Goal: Transaction & Acquisition: Purchase product/service

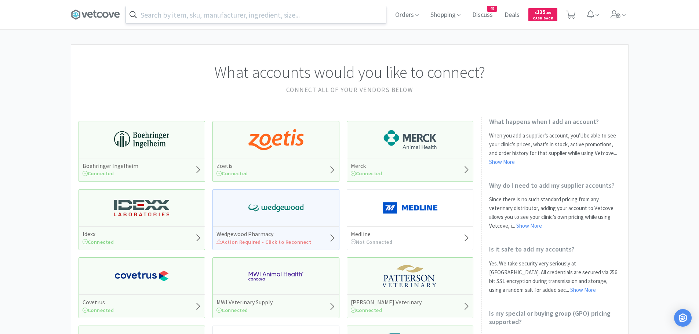
click at [177, 12] on input "text" at bounding box center [256, 14] width 260 height 17
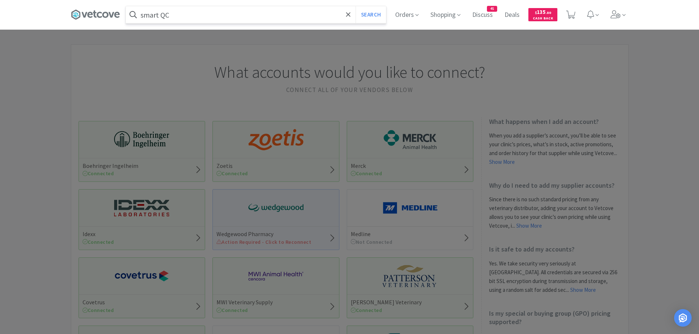
type input "smart QC"
click at [356, 6] on button "Search" at bounding box center [371, 14] width 30 height 17
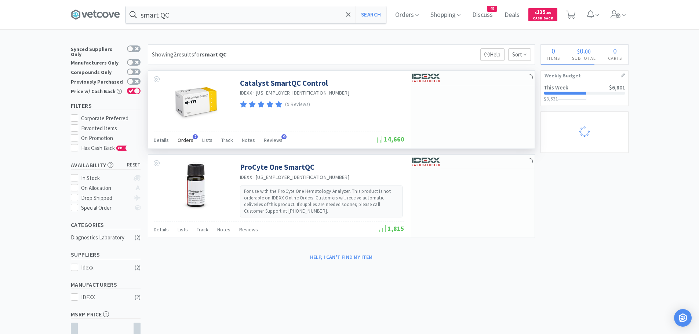
click at [188, 135] on div "Orders 2" at bounding box center [186, 141] width 16 height 14
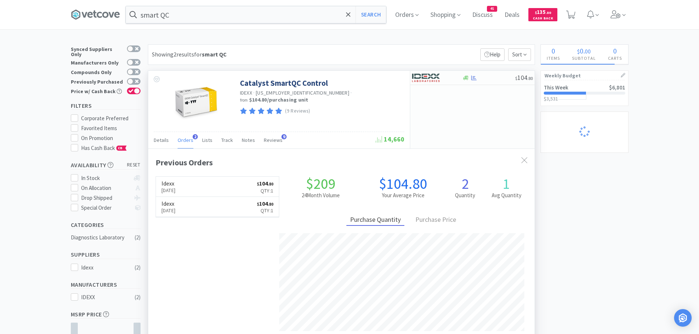
scroll to position [190, 387]
click at [422, 77] on img at bounding box center [426, 77] width 28 height 11
select select "1"
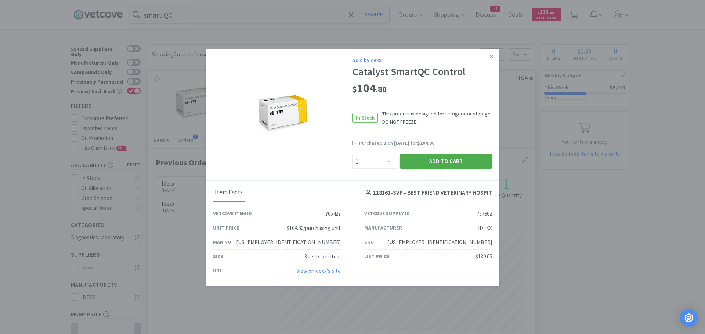
click at [416, 158] on button "Add to Cart" at bounding box center [446, 161] width 92 height 15
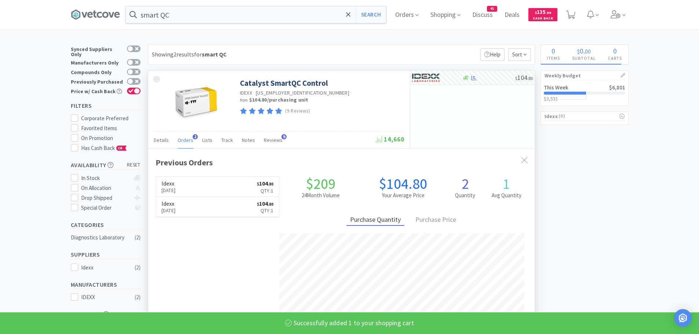
select select "1"
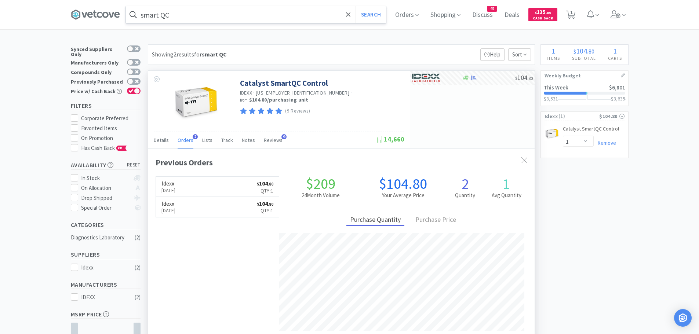
click at [230, 10] on input "smart QC" at bounding box center [256, 14] width 260 height 17
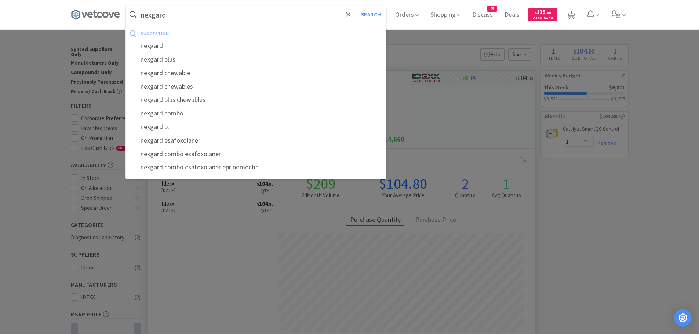
click at [356, 6] on button "Search" at bounding box center [371, 14] width 30 height 17
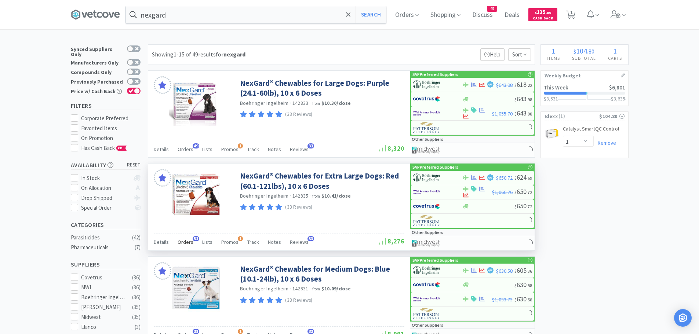
click at [188, 243] on span "Orders" at bounding box center [186, 242] width 16 height 7
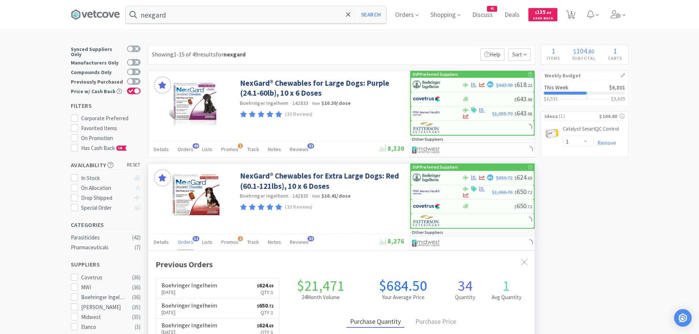
scroll to position [73, 0]
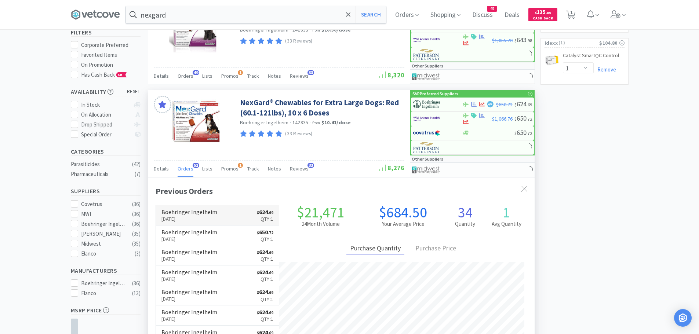
click at [207, 220] on p "Aug 29th, 2025" at bounding box center [190, 219] width 56 height 8
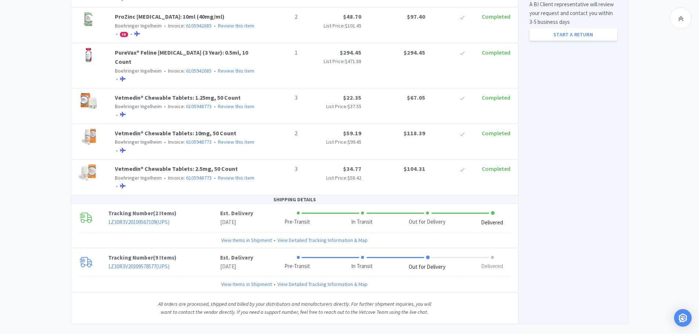
scroll to position [452, 0]
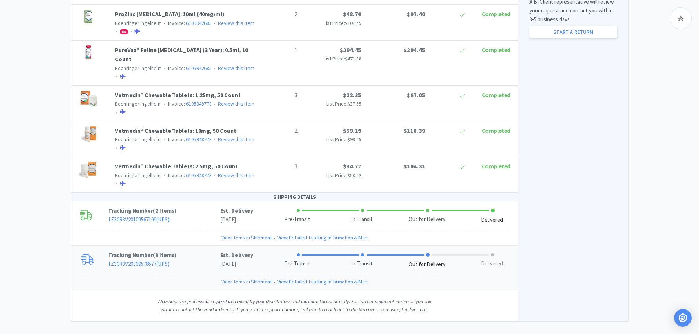
click at [258, 278] on link "View Items in Shipment" at bounding box center [246, 282] width 51 height 8
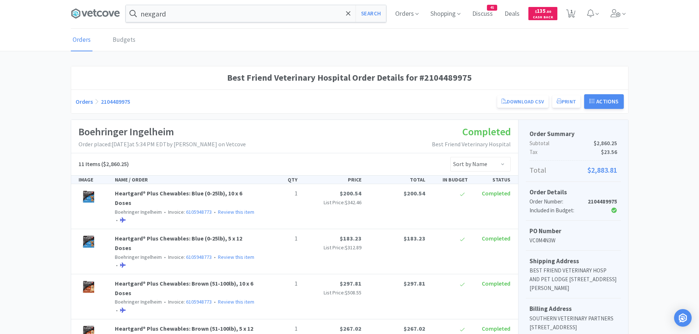
scroll to position [0, 0]
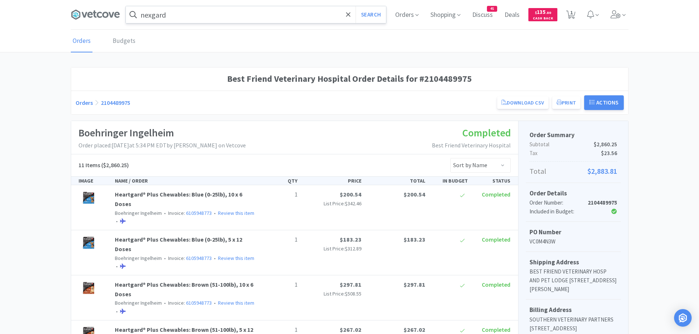
click at [195, 15] on input "nexgard" at bounding box center [256, 14] width 260 height 17
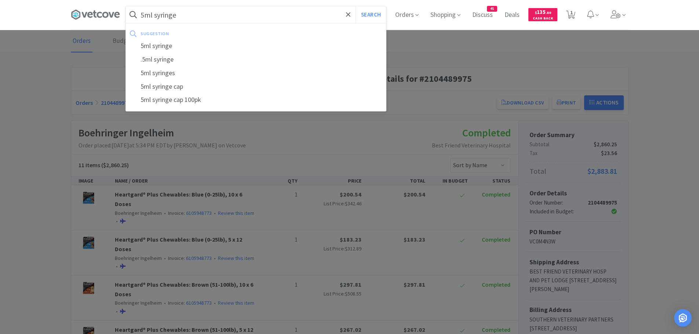
type input "5ml syringe"
click at [356, 6] on button "Search" at bounding box center [371, 14] width 30 height 17
select select "1"
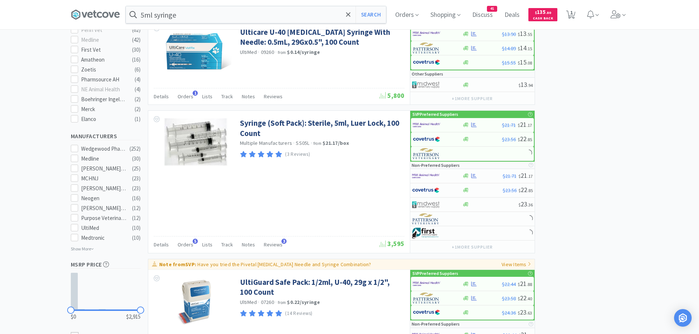
scroll to position [367, 0]
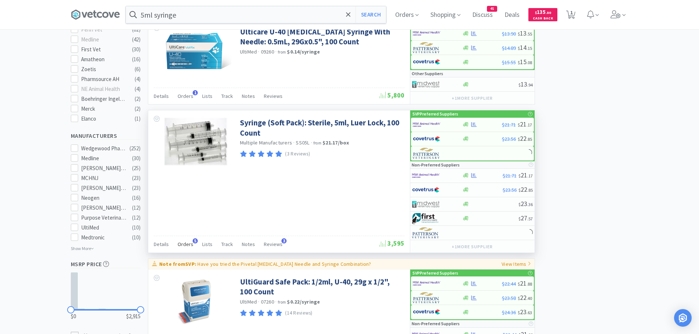
click at [187, 240] on div "Orders 5" at bounding box center [186, 246] width 16 height 14
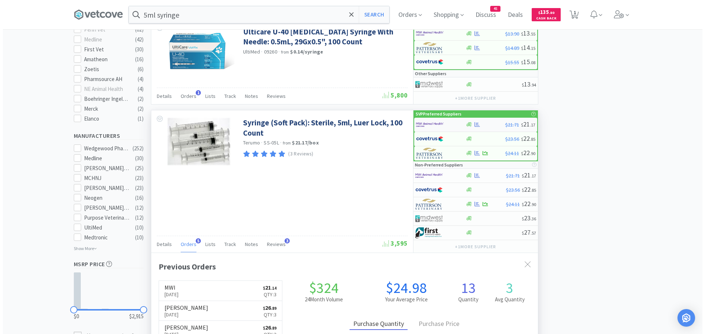
scroll to position [190, 387]
click at [431, 124] on img at bounding box center [427, 124] width 28 height 11
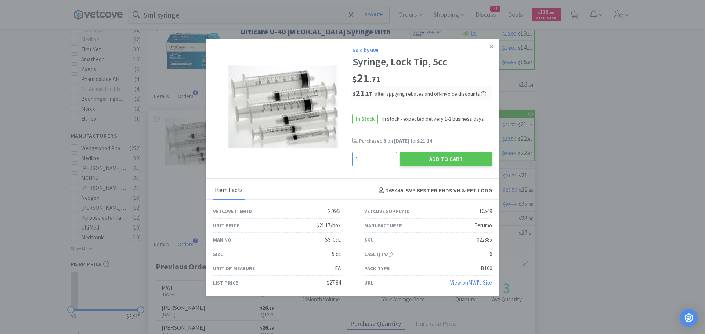
click at [377, 159] on select "Enter Quantity 1 2 3 4 5 6 7 8 9 10 11 12 13 14 15 16 17 18 19 20 Enter Quantity" at bounding box center [374, 159] width 44 height 15
select select "3"
click at [352, 152] on select "Enter Quantity 1 2 3 4 5 6 7 8 9 10 11 12 13 14 15 16 17 18 19 20 Enter Quantity" at bounding box center [374, 159] width 44 height 15
click at [468, 159] on button "Add to Cart" at bounding box center [446, 159] width 92 height 15
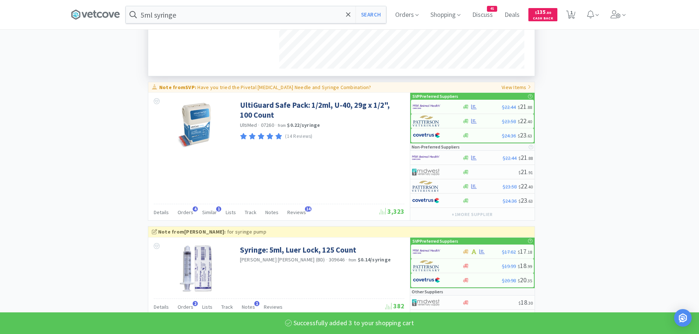
select select "3"
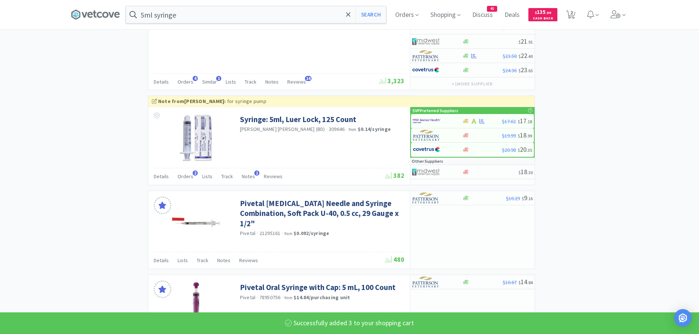
scroll to position [881, 0]
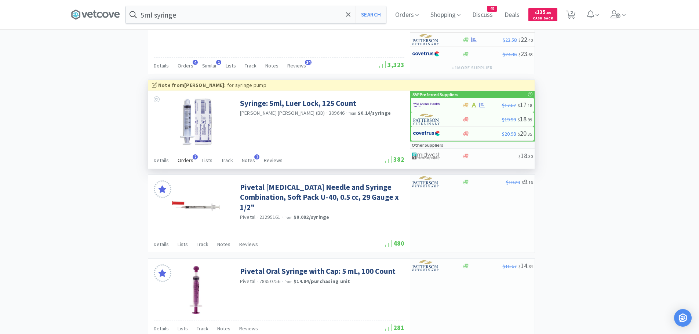
click at [191, 159] on span "Orders" at bounding box center [186, 160] width 16 height 7
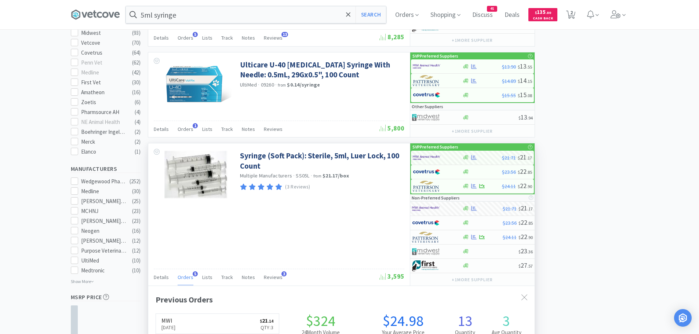
scroll to position [330, 0]
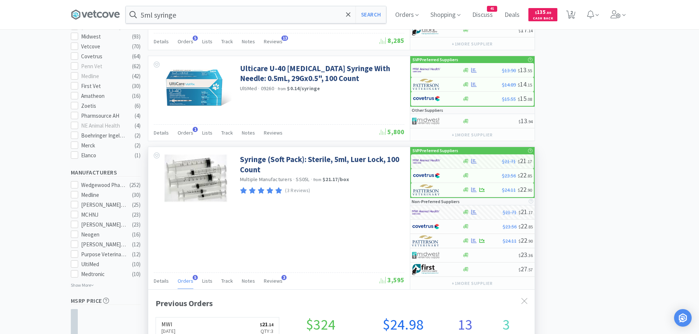
click at [183, 279] on span "Orders" at bounding box center [186, 281] width 16 height 7
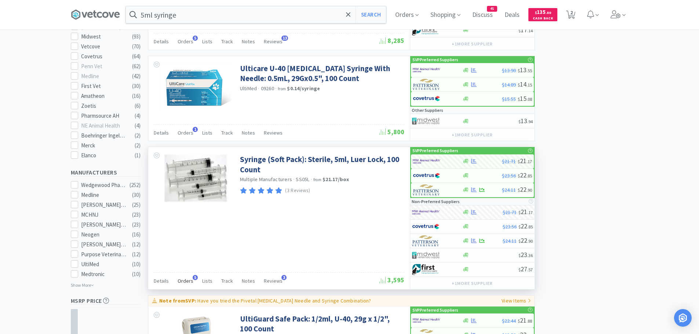
click at [183, 279] on span "Orders" at bounding box center [186, 281] width 16 height 7
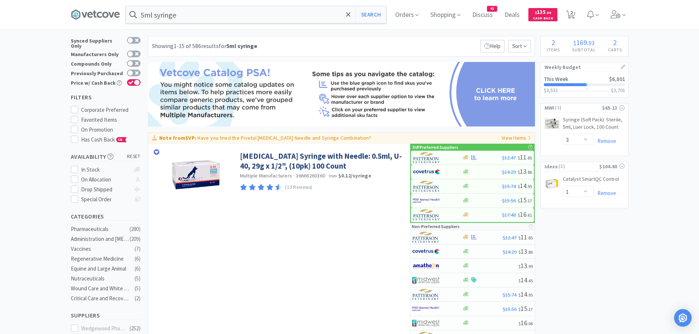
scroll to position [0, 0]
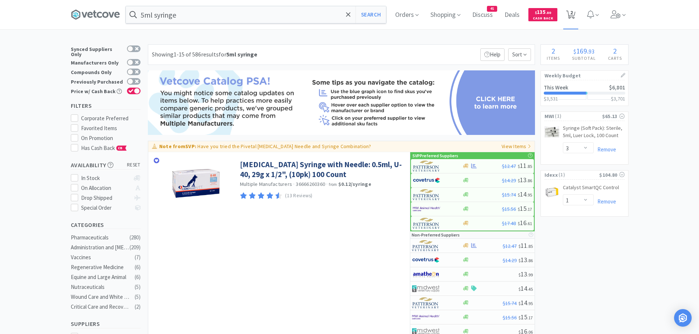
click at [576, 17] on icon at bounding box center [570, 15] width 9 height 8
select select "1"
select select "3"
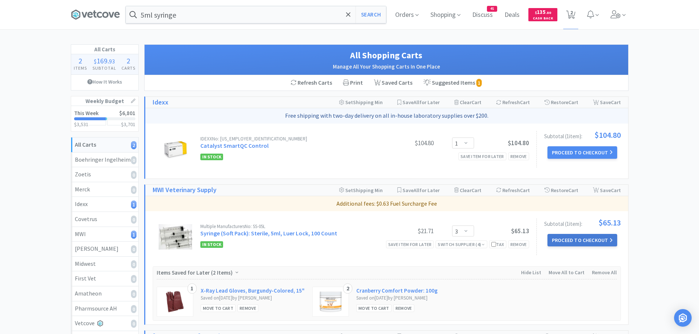
click at [573, 240] on button "Proceed to Checkout" at bounding box center [583, 240] width 70 height 12
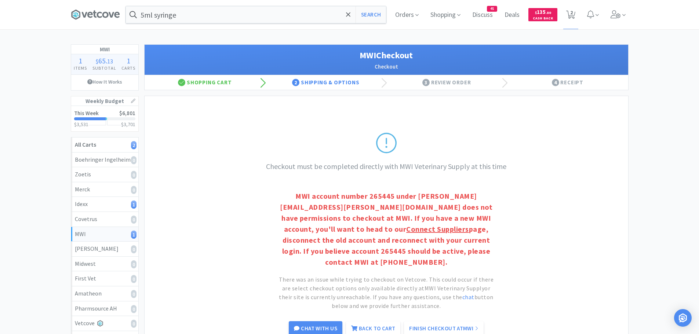
scroll to position [37, 0]
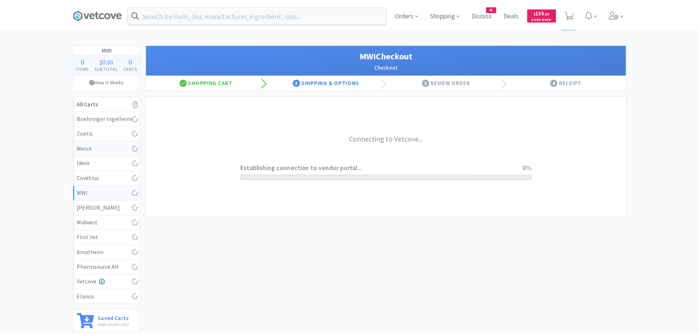
scroll to position [37, 0]
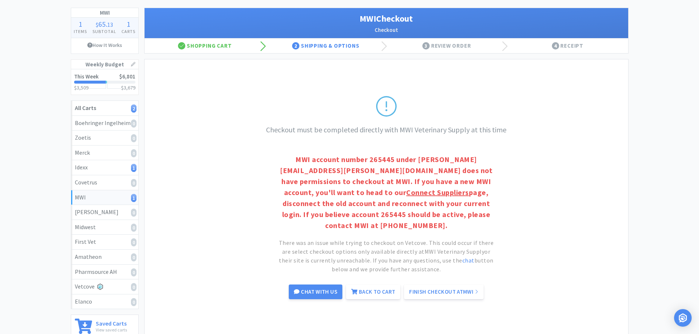
click at [105, 194] on div "MWI 1" at bounding box center [105, 198] width 60 height 10
select select "3"
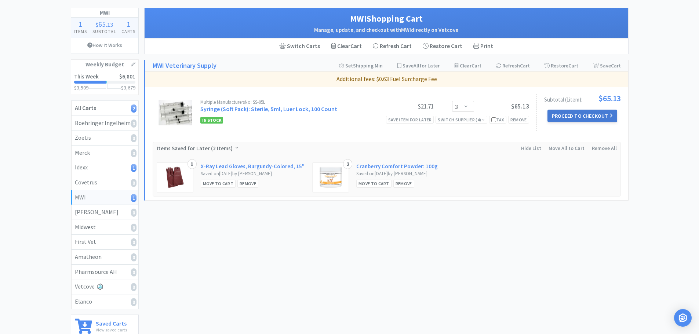
click at [587, 115] on button "Proceed to Checkout" at bounding box center [583, 116] width 70 height 12
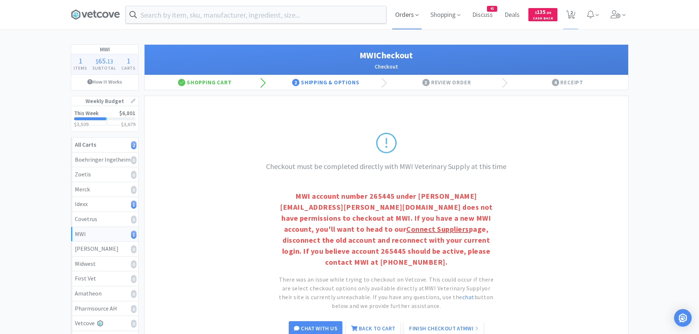
click at [416, 15] on icon at bounding box center [417, 15] width 3 height 2
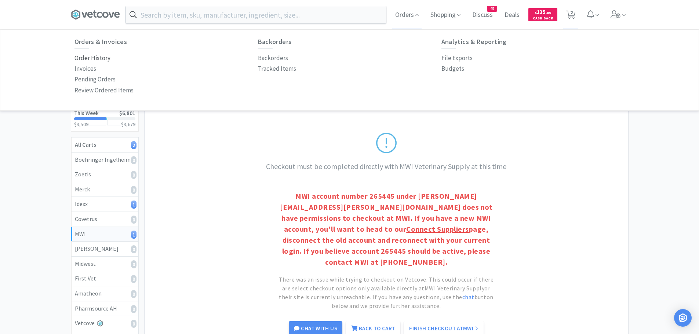
click at [101, 57] on p "Order History" at bounding box center [93, 58] width 36 height 10
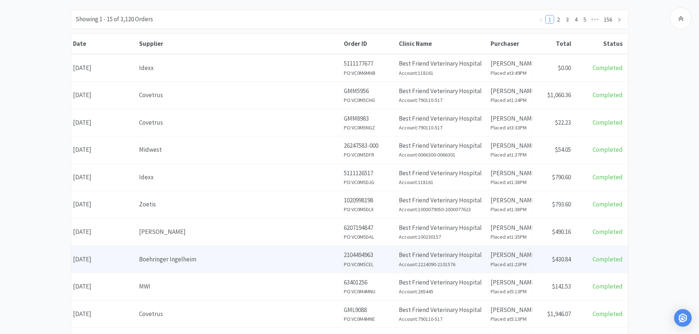
scroll to position [147, 0]
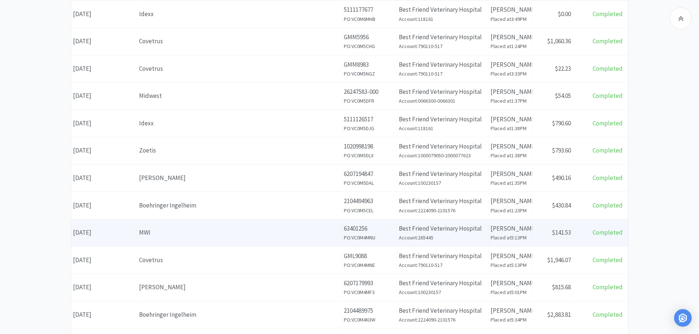
click at [217, 235] on div "MWI" at bounding box center [239, 233] width 201 height 10
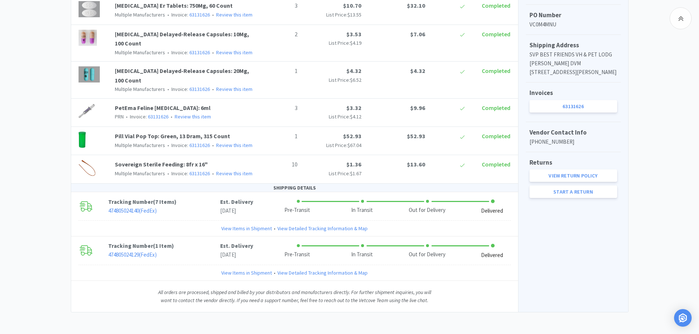
scroll to position [246, 0]
click at [191, 173] on link "63131626" at bounding box center [199, 173] width 21 height 7
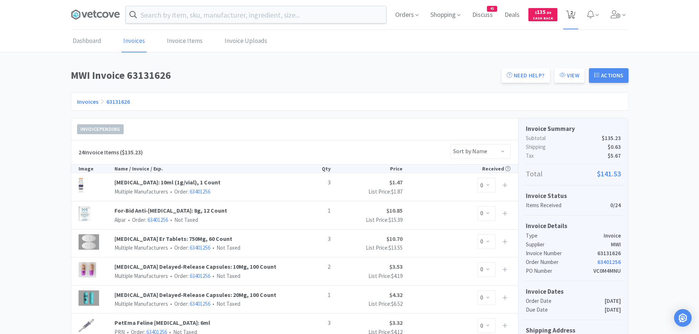
click at [571, 14] on span "2" at bounding box center [572, 12] width 3 height 29
select select "1"
select select "3"
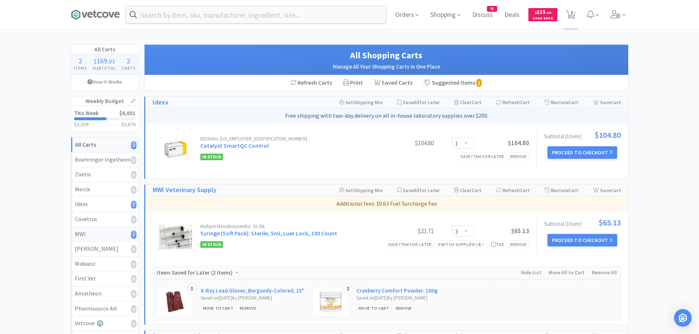
click at [122, 231] on div "MWI 1" at bounding box center [105, 235] width 60 height 10
select select "3"
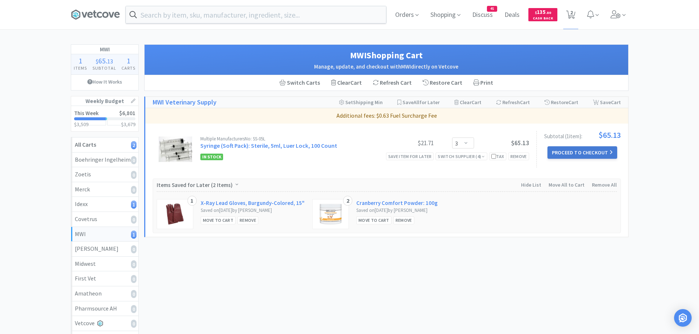
click at [579, 151] on button "Proceed to Checkout" at bounding box center [583, 152] width 70 height 12
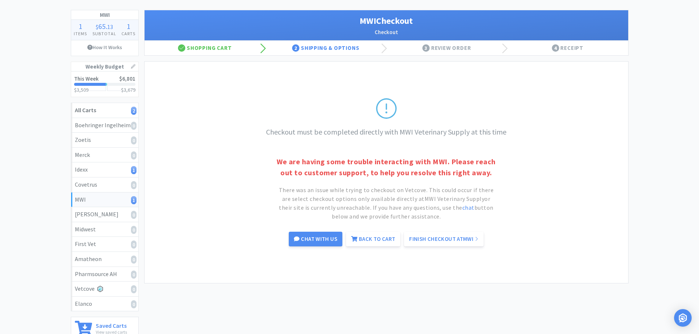
scroll to position [29, 0]
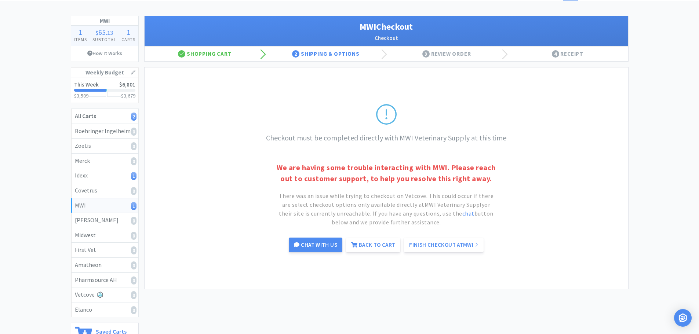
click at [106, 202] on div "MWI 1" at bounding box center [105, 206] width 60 height 10
select select "3"
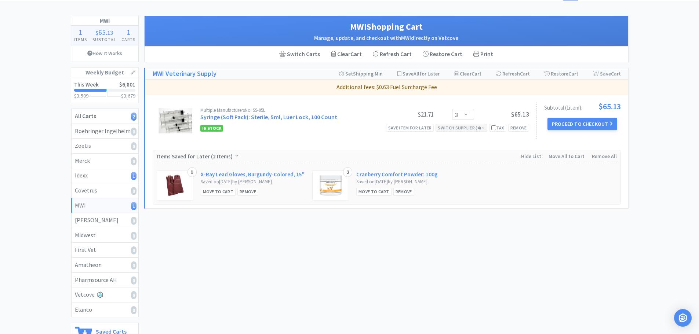
click at [482, 127] on icon at bounding box center [483, 128] width 3 height 4
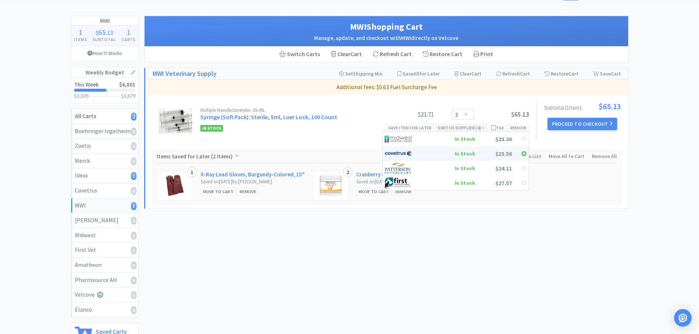
click at [417, 154] on div at bounding box center [403, 153] width 37 height 11
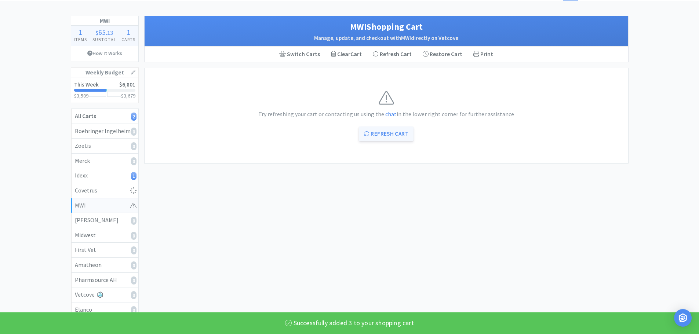
click at [399, 133] on button "Refresh Cart" at bounding box center [386, 134] width 55 height 15
select select "3"
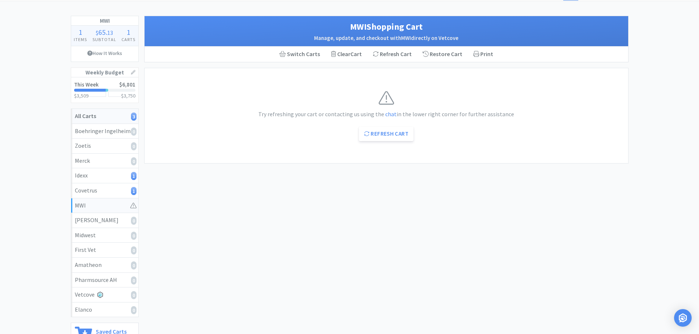
click at [122, 121] on link "All Carts 3" at bounding box center [104, 116] width 67 height 15
select select "1"
select select "3"
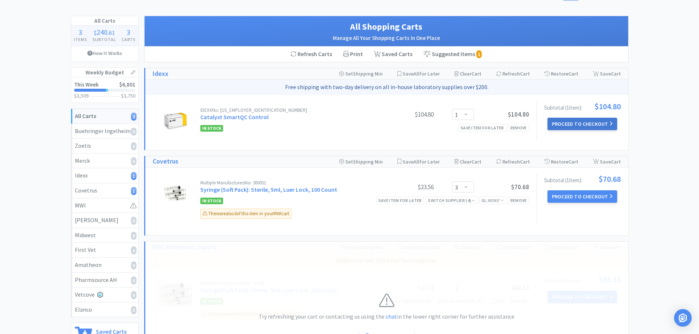
click at [568, 119] on button "Proceed to Checkout" at bounding box center [583, 124] width 70 height 12
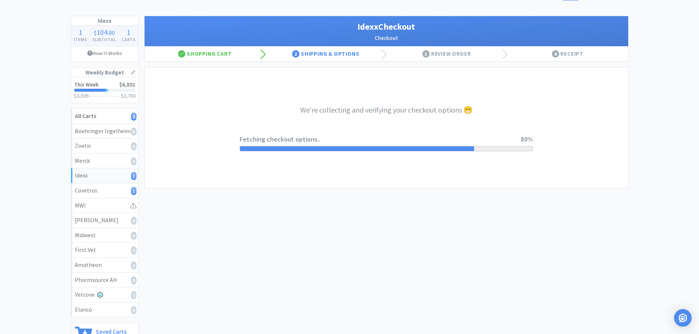
select select "904"
select select "003"
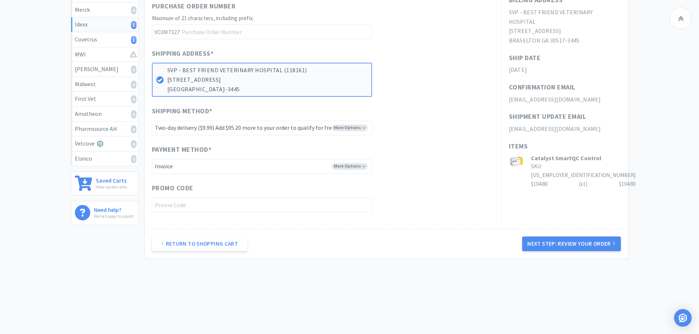
click at [574, 242] on button "Next Step: Review Your Order" at bounding box center [571, 244] width 98 height 15
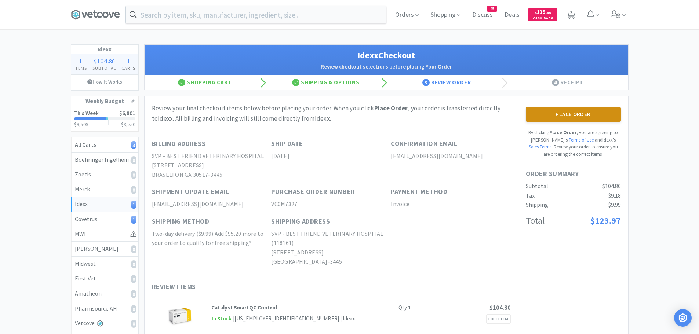
click at [580, 111] on button "Place Order" at bounding box center [573, 114] width 95 height 15
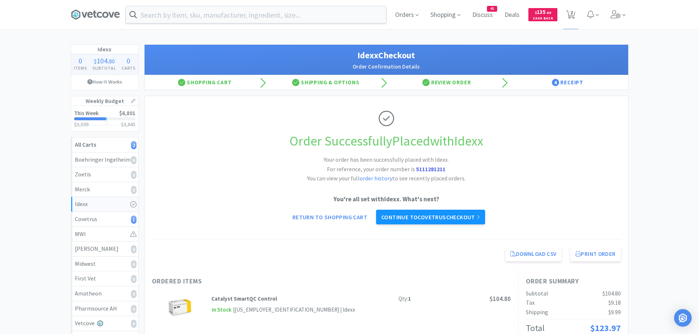
click at [419, 221] on link "Continue to Covetrus checkout" at bounding box center [430, 217] width 109 height 15
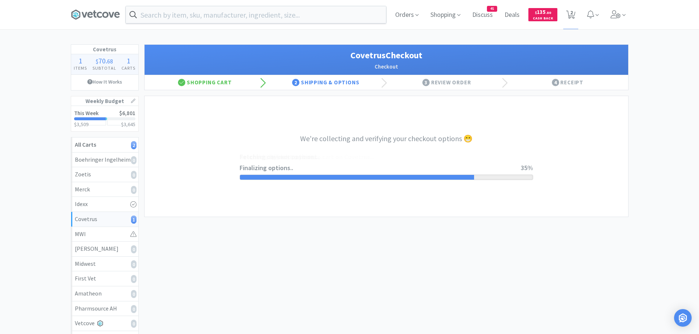
select select "ACCOUNT"
select select "cvt-standard-net"
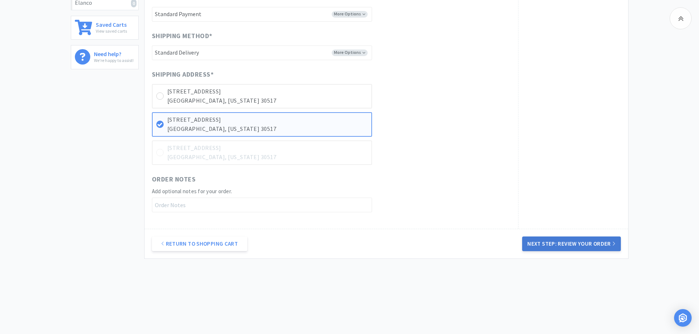
click at [556, 240] on button "Next Step: Review Your Order" at bounding box center [571, 244] width 98 height 15
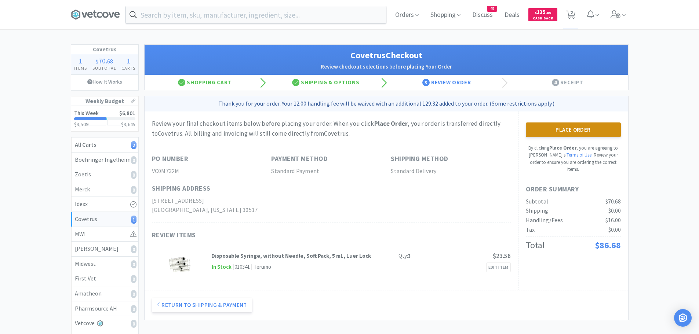
click at [589, 128] on button "Place Order" at bounding box center [573, 130] width 95 height 15
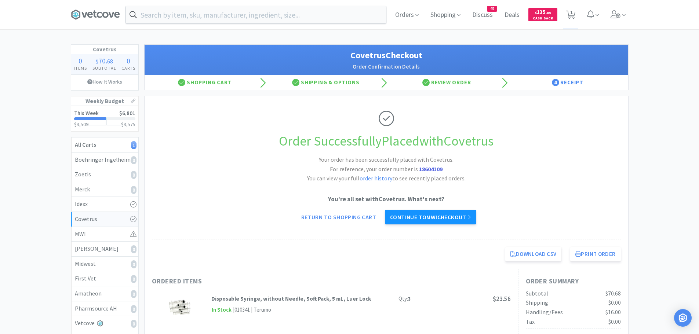
click at [436, 218] on link "Continue to MWI checkout" at bounding box center [430, 217] width 91 height 15
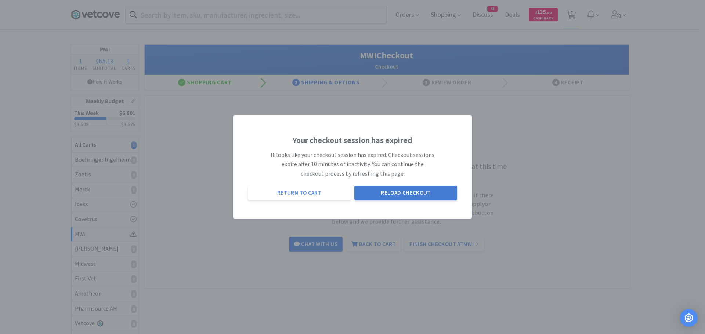
click at [381, 192] on button "Reload Checkout" at bounding box center [405, 193] width 103 height 15
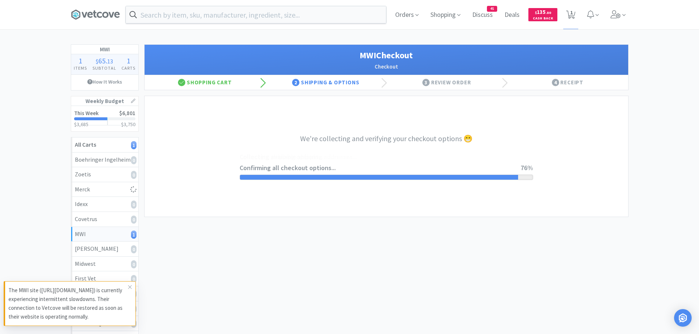
select select "STD_"
select select "FGA"
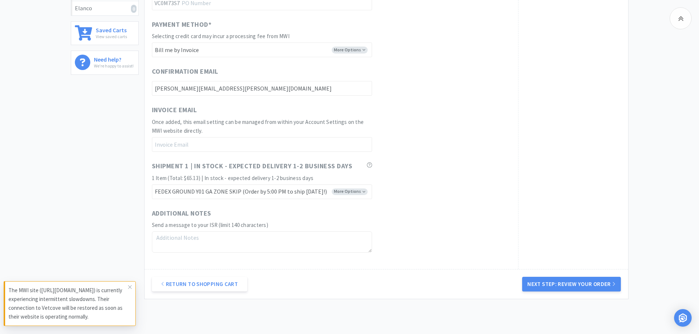
scroll to position [371, 0]
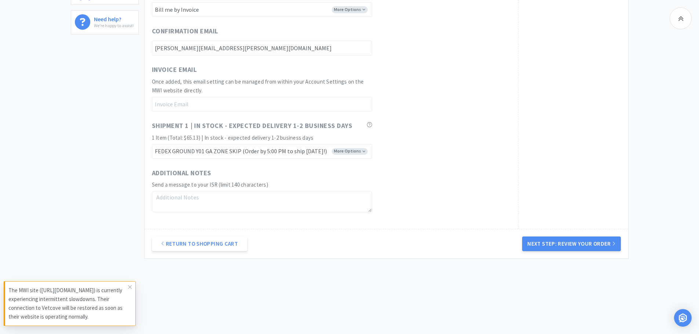
drag, startPoint x: 510, startPoint y: 314, endPoint x: 499, endPoint y: 313, distance: 10.7
click at [573, 239] on button "Next Step: Review Your Order" at bounding box center [571, 244] width 98 height 15
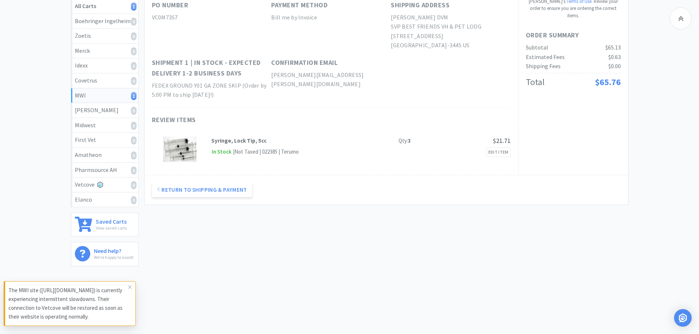
scroll to position [0, 0]
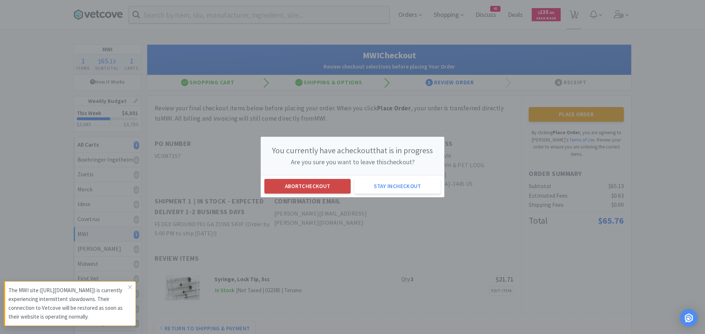
click at [313, 186] on button "Abort checkout" at bounding box center [307, 186] width 86 height 15
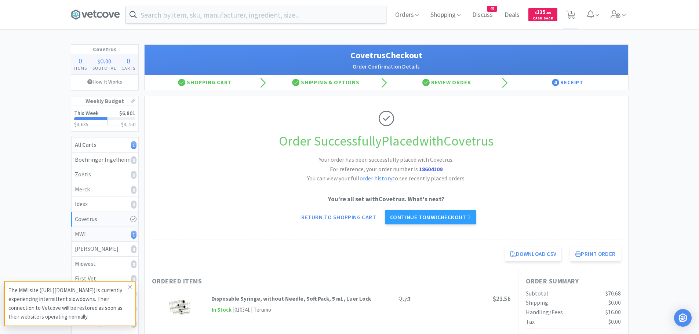
click at [109, 235] on div "MWI 1" at bounding box center [105, 235] width 60 height 10
select select "3"
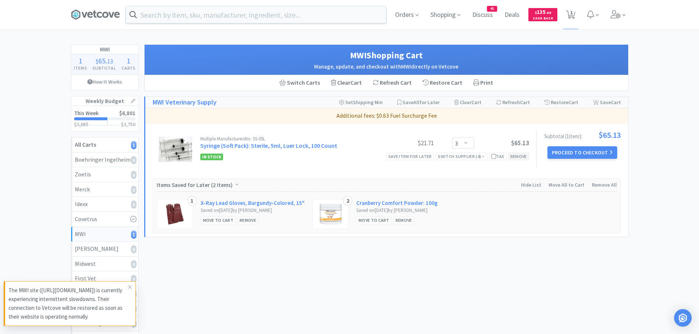
click at [514, 155] on div "Remove" at bounding box center [518, 157] width 21 height 8
